Goal: Information Seeking & Learning: Learn about a topic

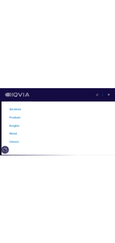
scroll to position [84, 0]
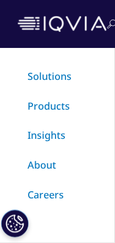
click at [40, 136] on link "Insights" at bounding box center [47, 135] width 38 height 13
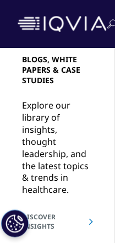
scroll to position [52, 0]
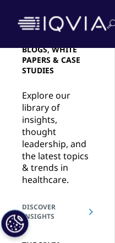
click at [19, 67] on div "BLOGS, WHITE PAPERS & CASE STUDIES Explore our library of insights, thought lea…" at bounding box center [57, 234] width 115 height 419
click at [45, 212] on link "DISCOVER INSIGHTS" at bounding box center [57, 212] width 71 height 19
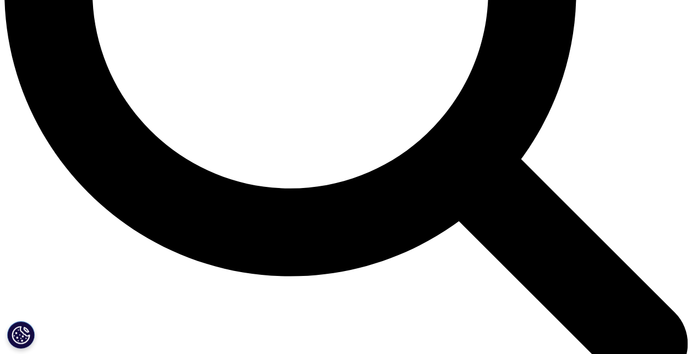
scroll to position [1005, 0]
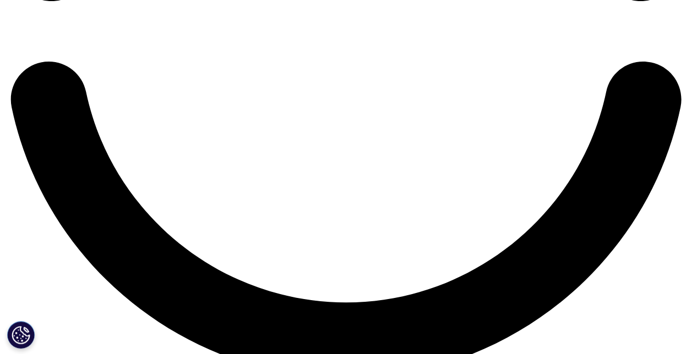
scroll to position [1695, 0]
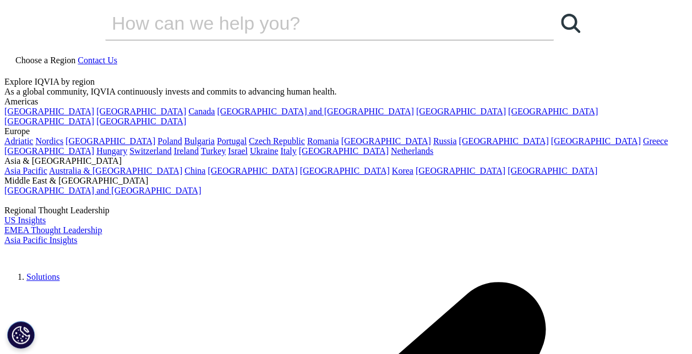
scroll to position [0, 0]
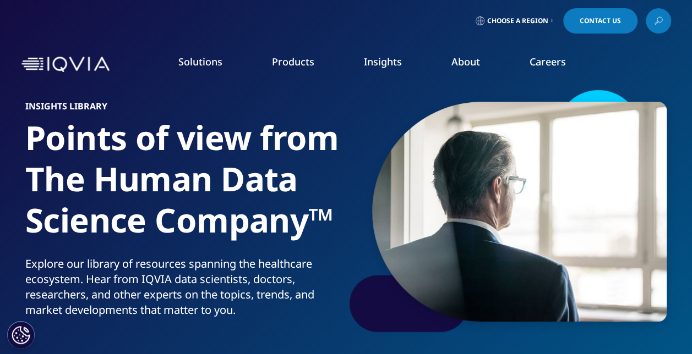
click at [88, 149] on link "IQVIA Connected Intelligence™" at bounding box center [87, 147] width 118 height 11
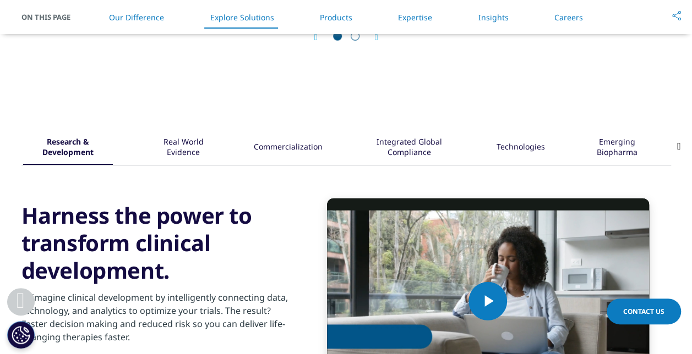
scroll to position [1356, 0]
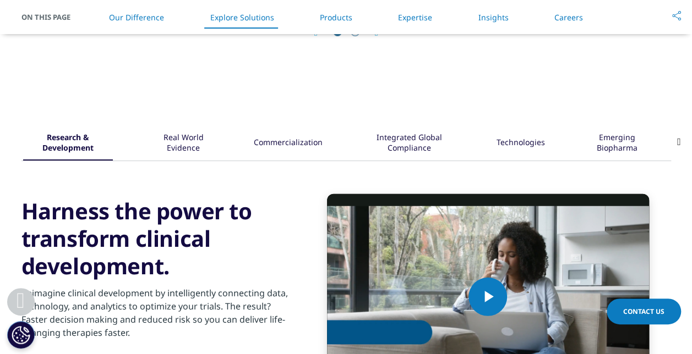
click at [409, 143] on icon at bounding box center [679, 142] width 4 height 10
click at [409, 138] on icon at bounding box center [679, 142] width 4 height 10
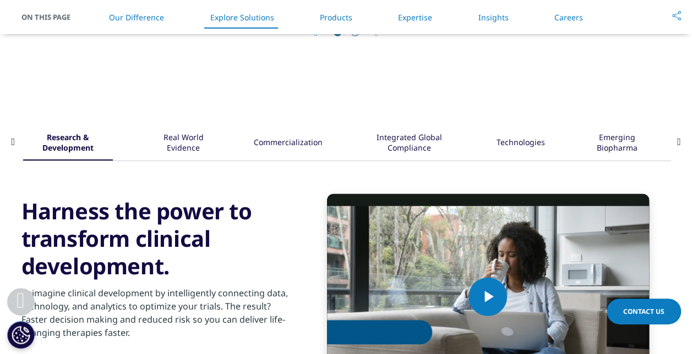
click at [409, 138] on icon at bounding box center [679, 142] width 4 height 10
click at [14, 141] on icon at bounding box center [14, 142] width 4 height 10
click at [409, 139] on icon at bounding box center [679, 142] width 4 height 10
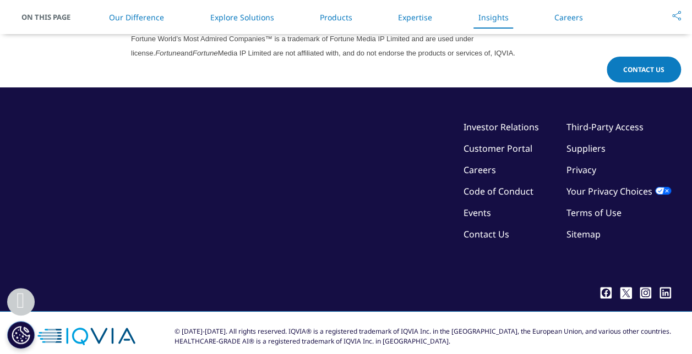
scroll to position [3189, 0]
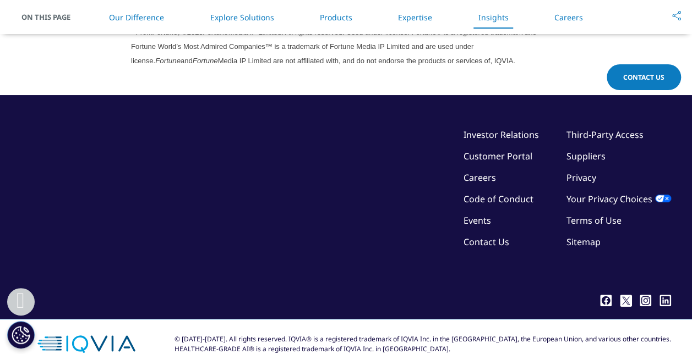
click at [409, 150] on link "Customer Portal" at bounding box center [497, 156] width 69 height 12
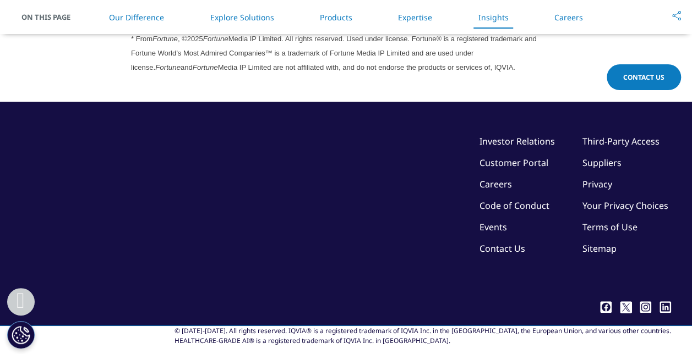
scroll to position [3189, 0]
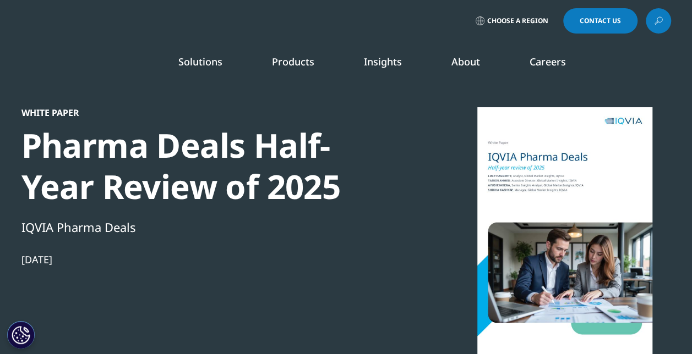
scroll to position [425, 266]
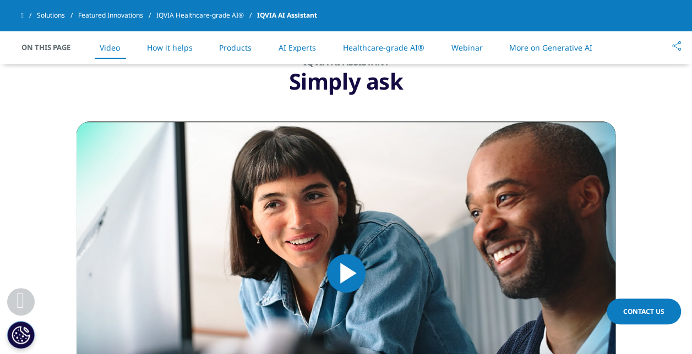
scroll to position [503, 0]
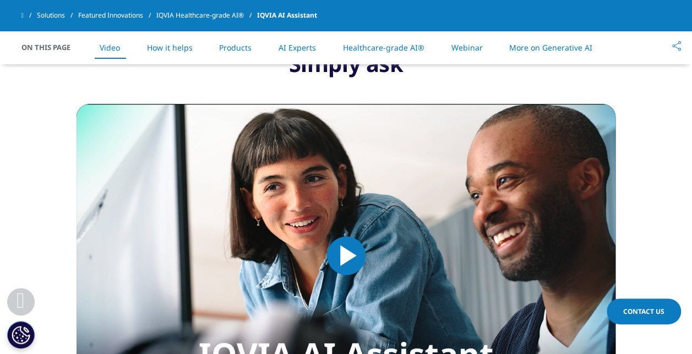
click at [393, 45] on link "Healthcare-grade AI®" at bounding box center [383, 47] width 81 height 10
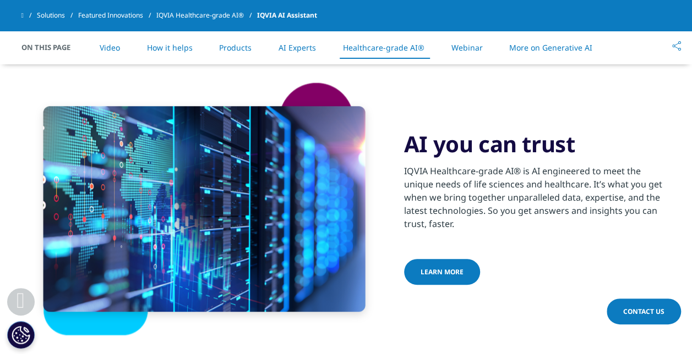
scroll to position [2424, 0]
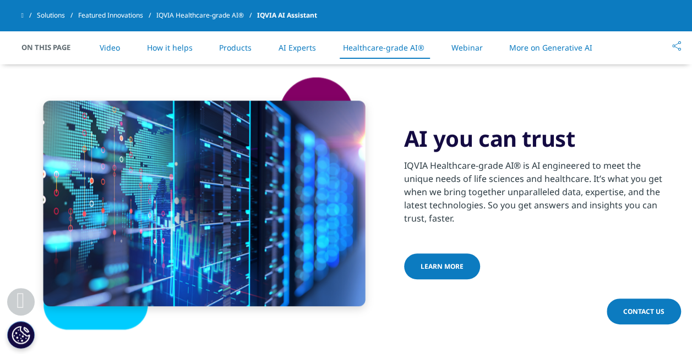
click at [471, 54] on li "Webinar" at bounding box center [466, 47] width 53 height 32
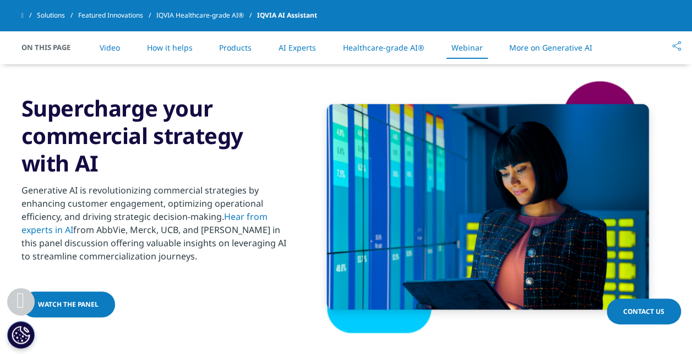
scroll to position [2734, 0]
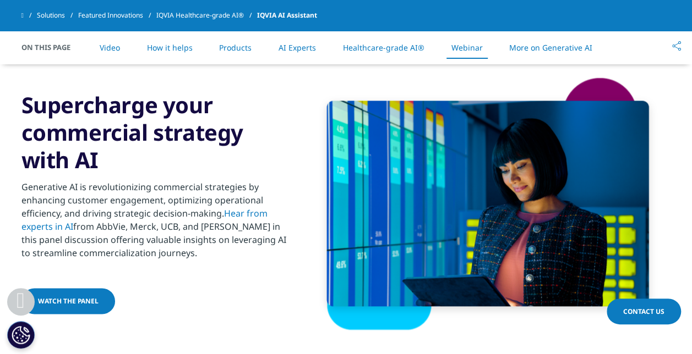
click at [285, 47] on link "AI Experts" at bounding box center [296, 47] width 37 height 10
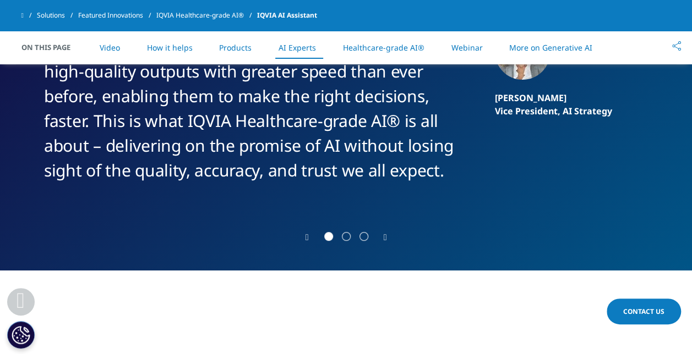
scroll to position [2210, 0]
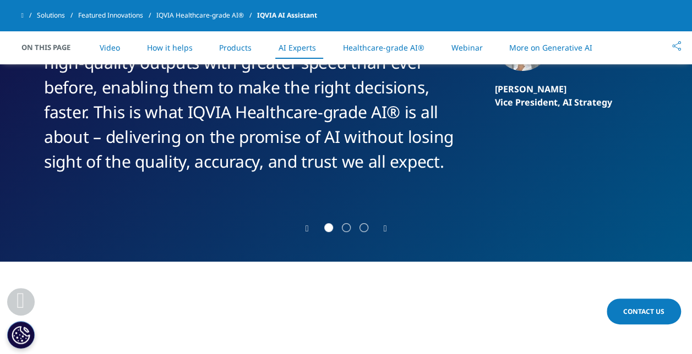
click at [384, 225] on icon "Next slide" at bounding box center [385, 229] width 3 height 9
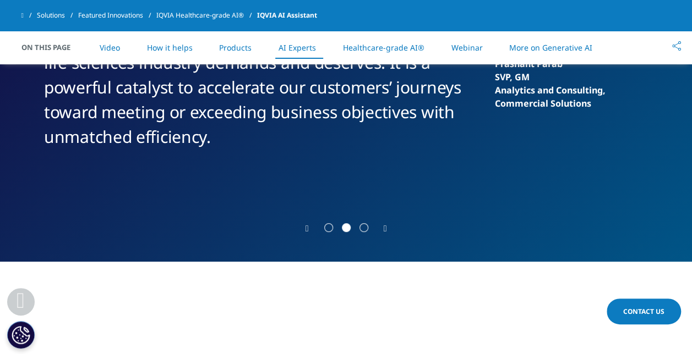
click at [384, 225] on icon "Next slide" at bounding box center [385, 229] width 3 height 9
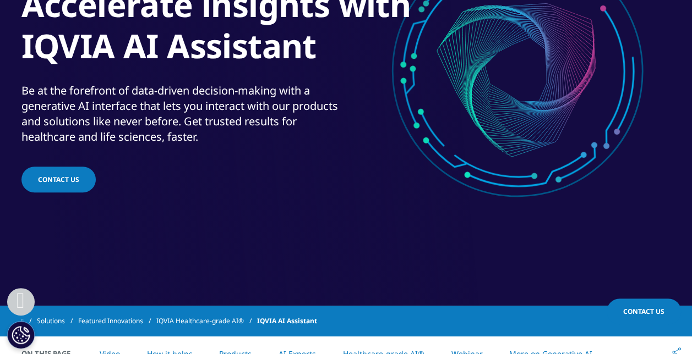
scroll to position [0, 0]
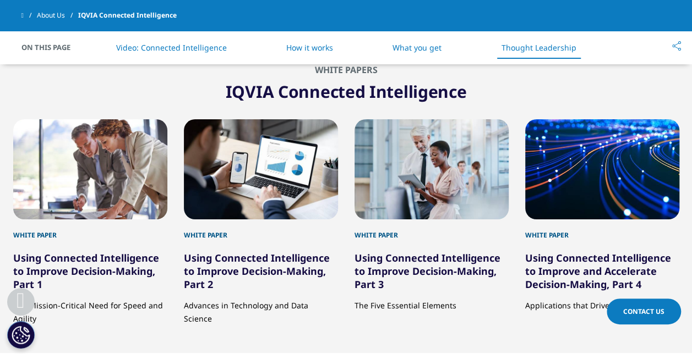
scroll to position [1854, 0]
